Goal: Task Accomplishment & Management: Complete application form

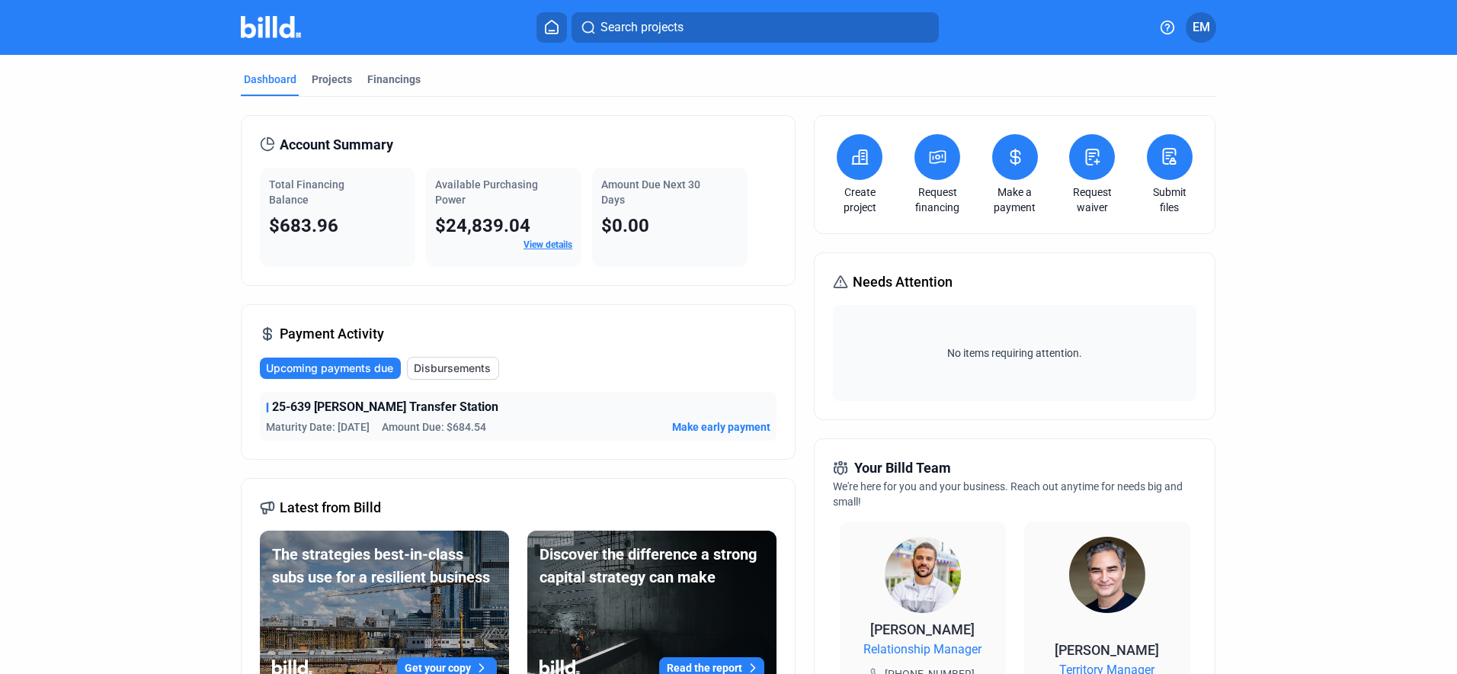
click at [858, 163] on icon at bounding box center [860, 157] width 15 height 14
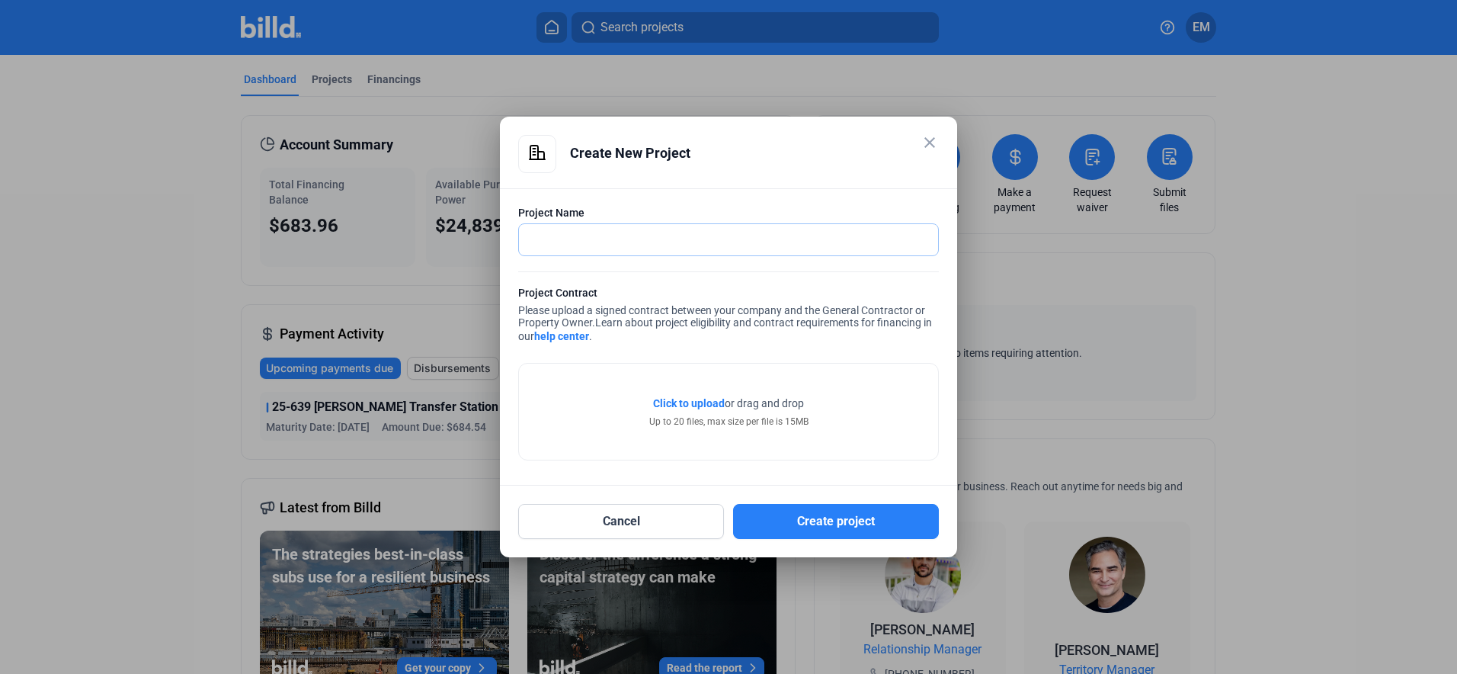
click at [565, 237] on input "text" at bounding box center [720, 239] width 402 height 31
type input "25-641 Casselberry Exchange"
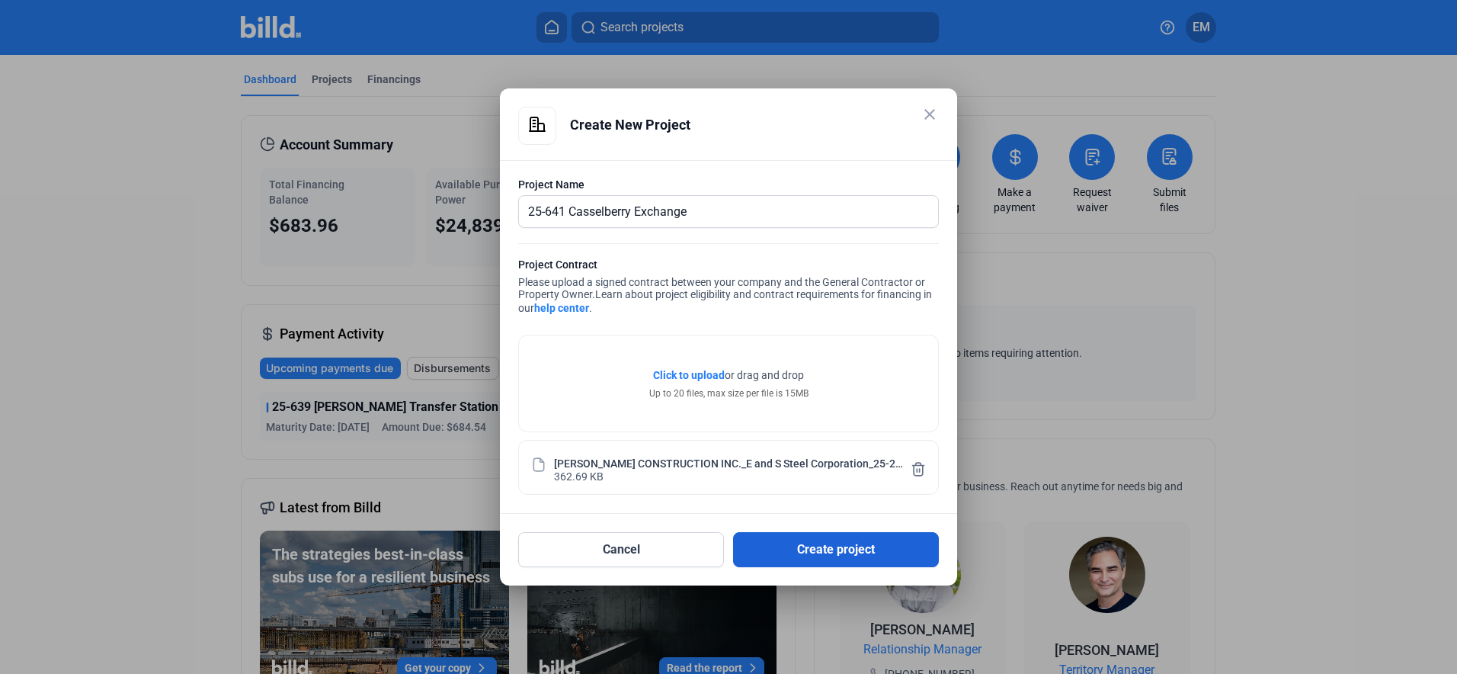
click at [834, 548] on button "Create project" at bounding box center [836, 549] width 206 height 35
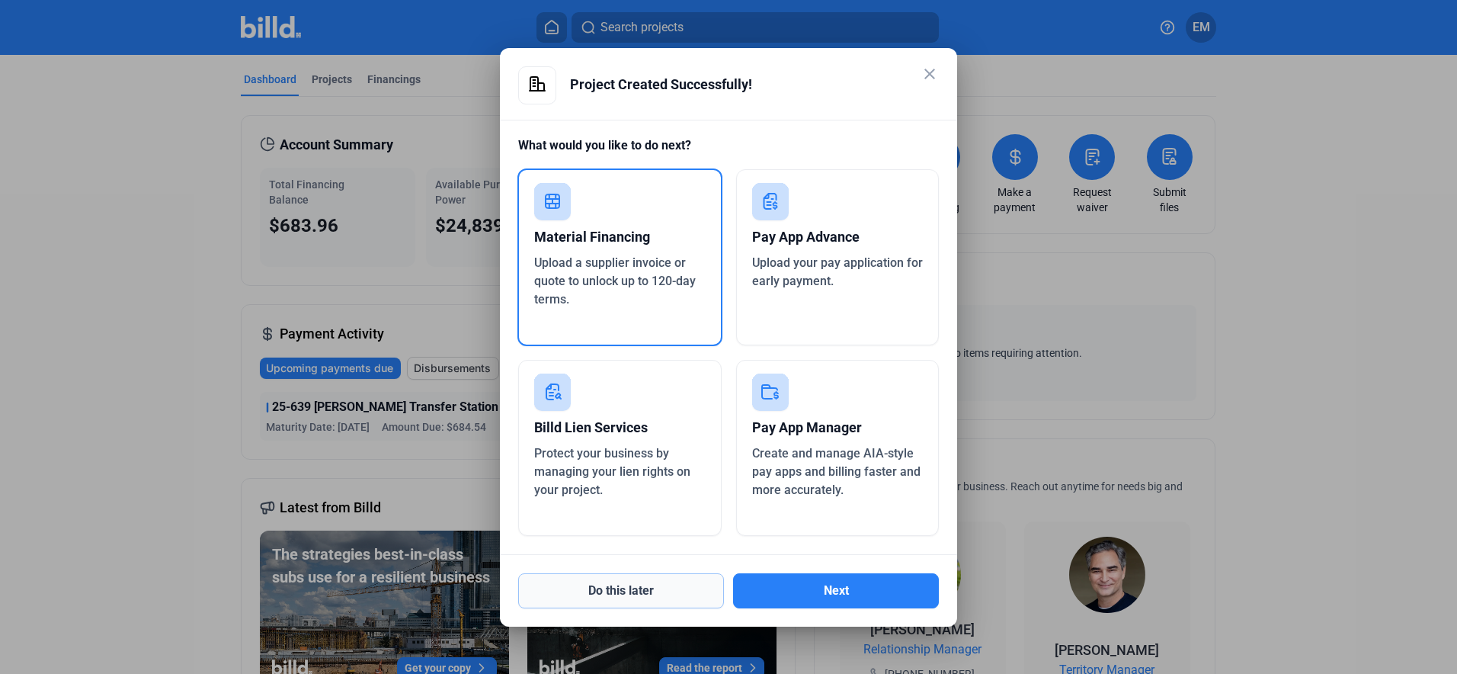
click at [635, 593] on button "Do this later" at bounding box center [621, 590] width 206 height 35
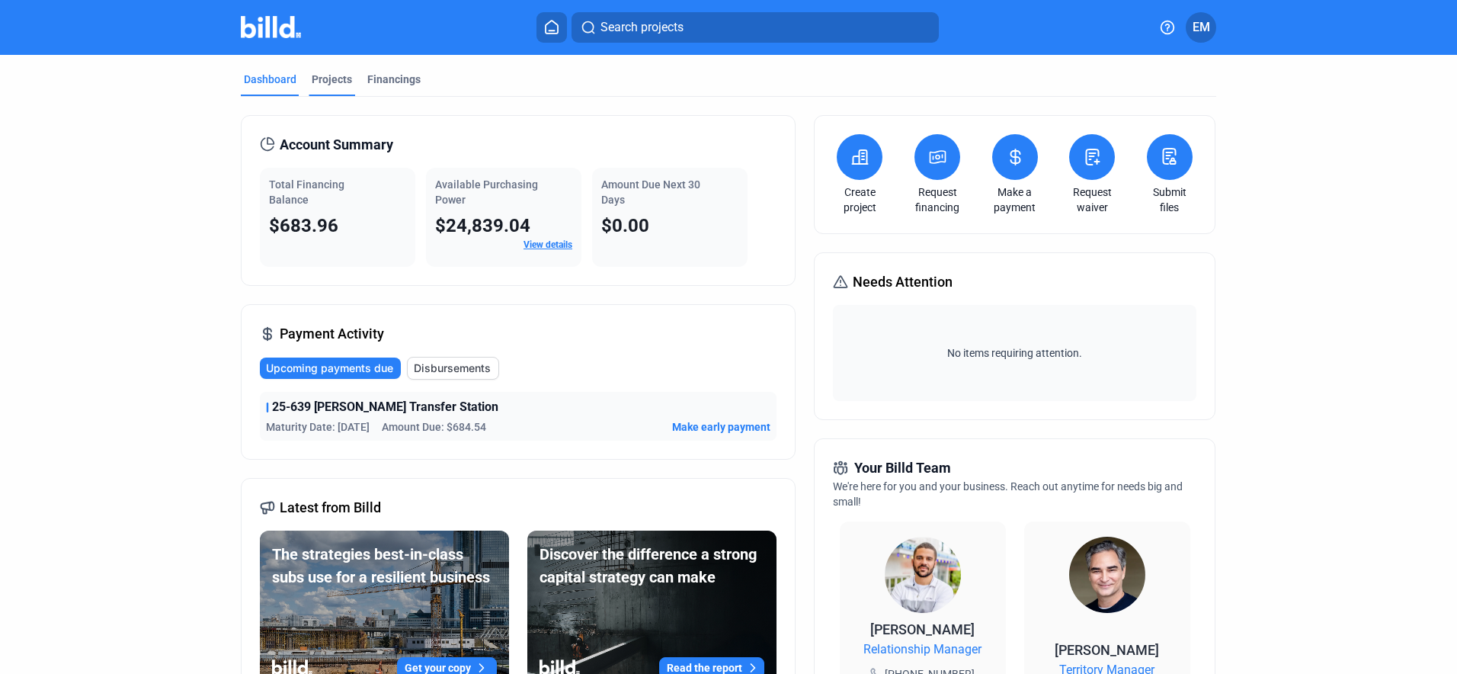
click at [328, 77] on div "Projects" at bounding box center [332, 79] width 40 height 15
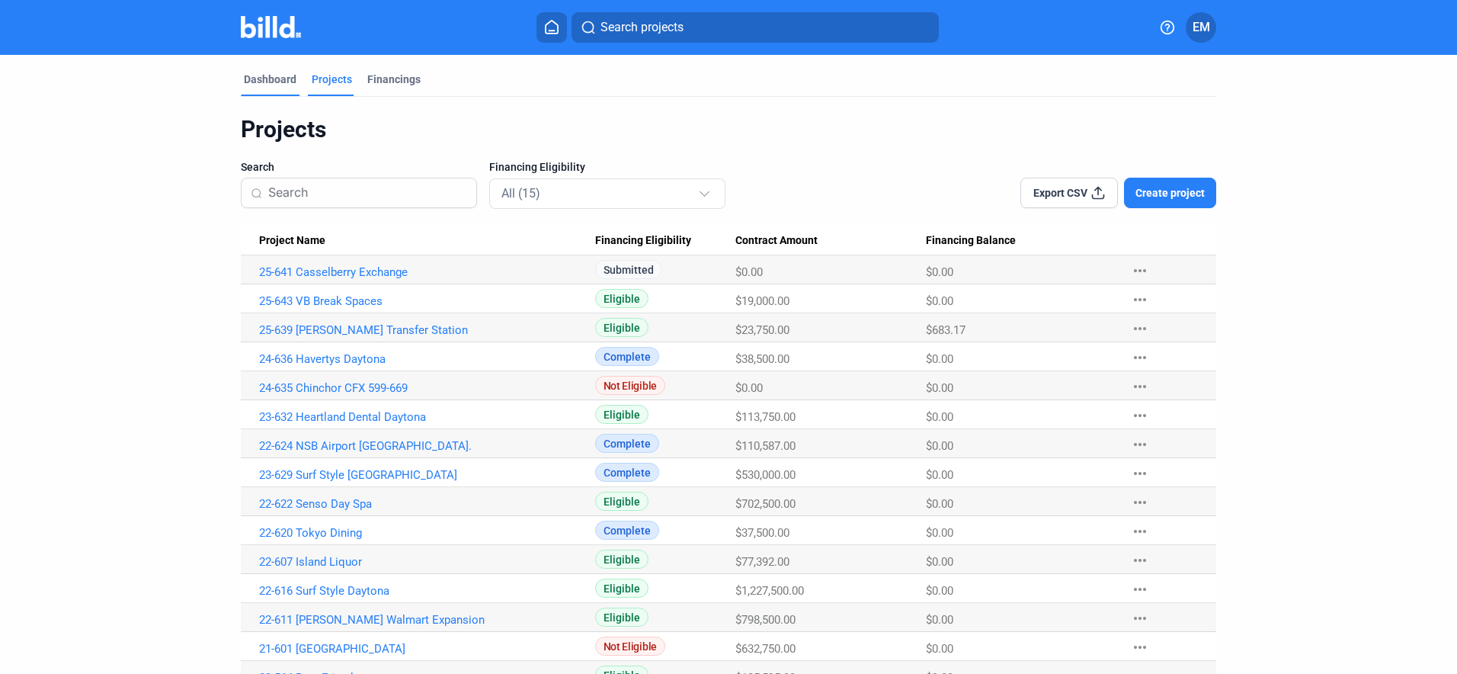
click at [260, 74] on div "Dashboard" at bounding box center [270, 79] width 53 height 15
